Goal: Transaction & Acquisition: Purchase product/service

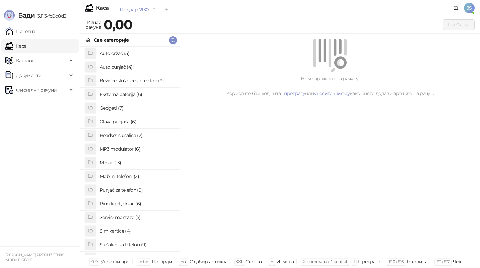
scroll to position [24, 0]
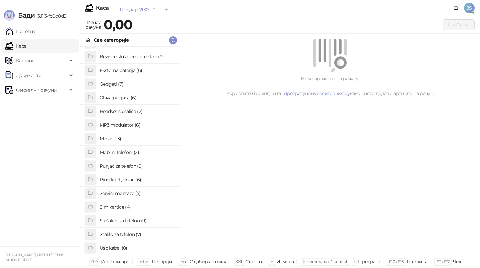
click at [129, 223] on h4 "Slušalice za telefon (9)" at bounding box center [137, 221] width 75 height 11
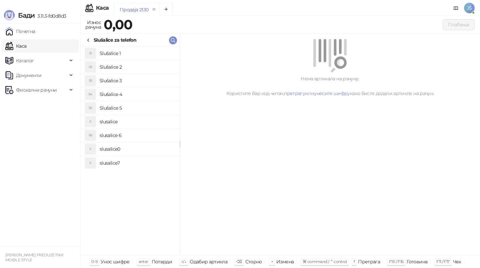
click at [149, 69] on h4 "Slušalice 2" at bounding box center [137, 67] width 75 height 11
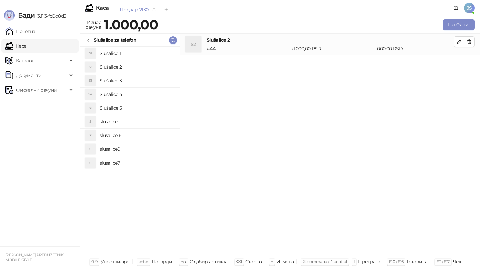
click at [150, 74] on li "S3 Slušalice 3" at bounding box center [129, 81] width 99 height 14
click at [472, 43] on icon "button" at bounding box center [469, 41] width 5 height 5
click at [459, 30] on div "Плаћање" at bounding box center [318, 24] width 318 height 13
click at [458, 26] on button "Плаћање" at bounding box center [459, 24] width 32 height 11
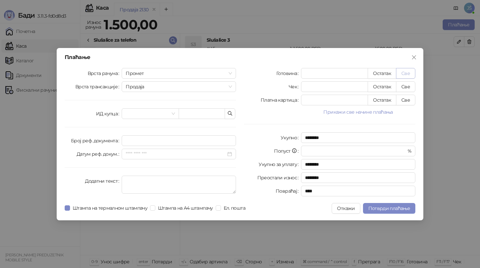
click at [403, 71] on button "Све" at bounding box center [405, 73] width 19 height 11
type input "****"
click at [379, 206] on span "Потврди плаћање" at bounding box center [390, 209] width 42 height 6
